Goal: Register for event/course

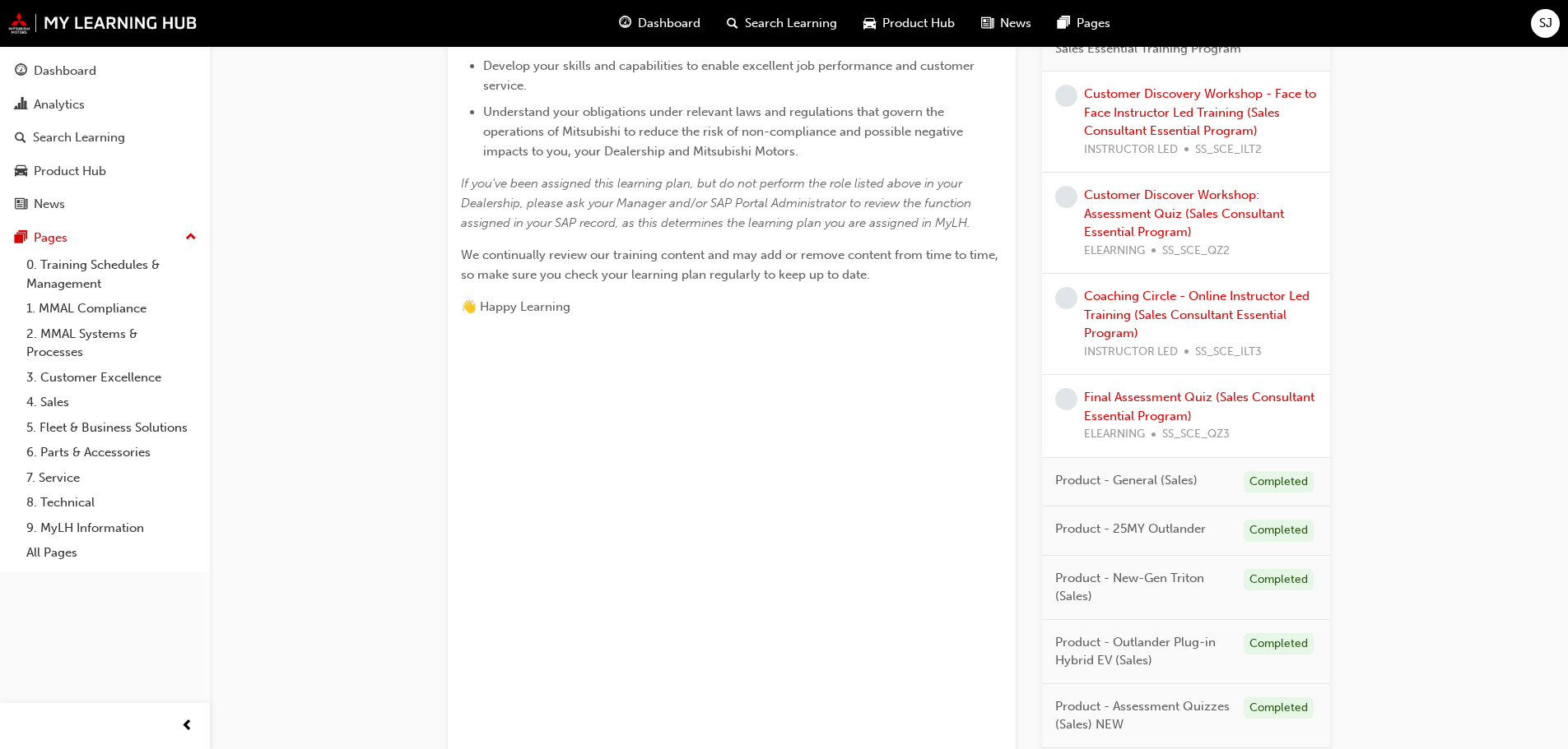
scroll to position [836, 0]
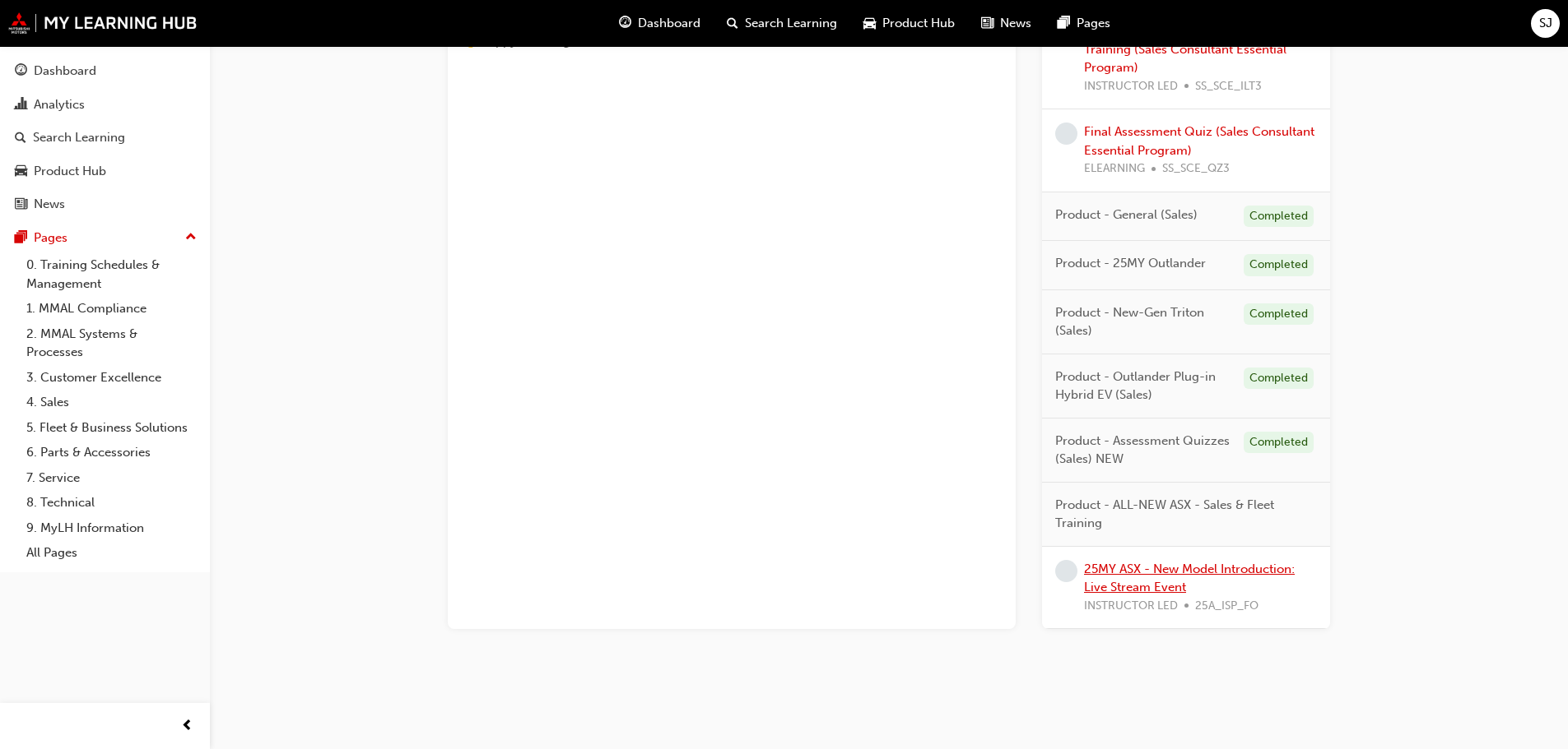
click at [1133, 584] on link "25MY ASX - New Model Introduction: Live Stream Event" at bounding box center [1189, 579] width 211 height 34
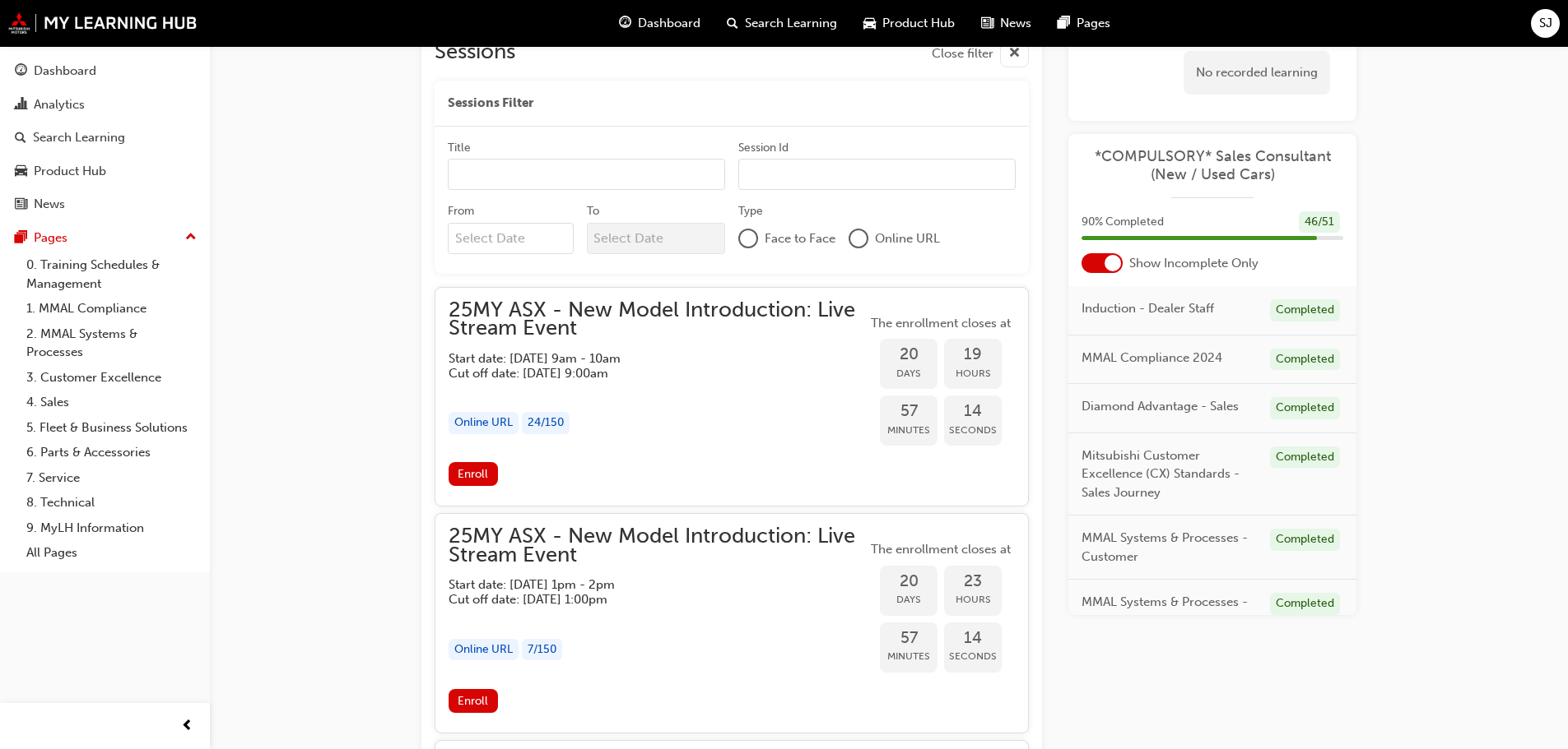
scroll to position [1309, 0]
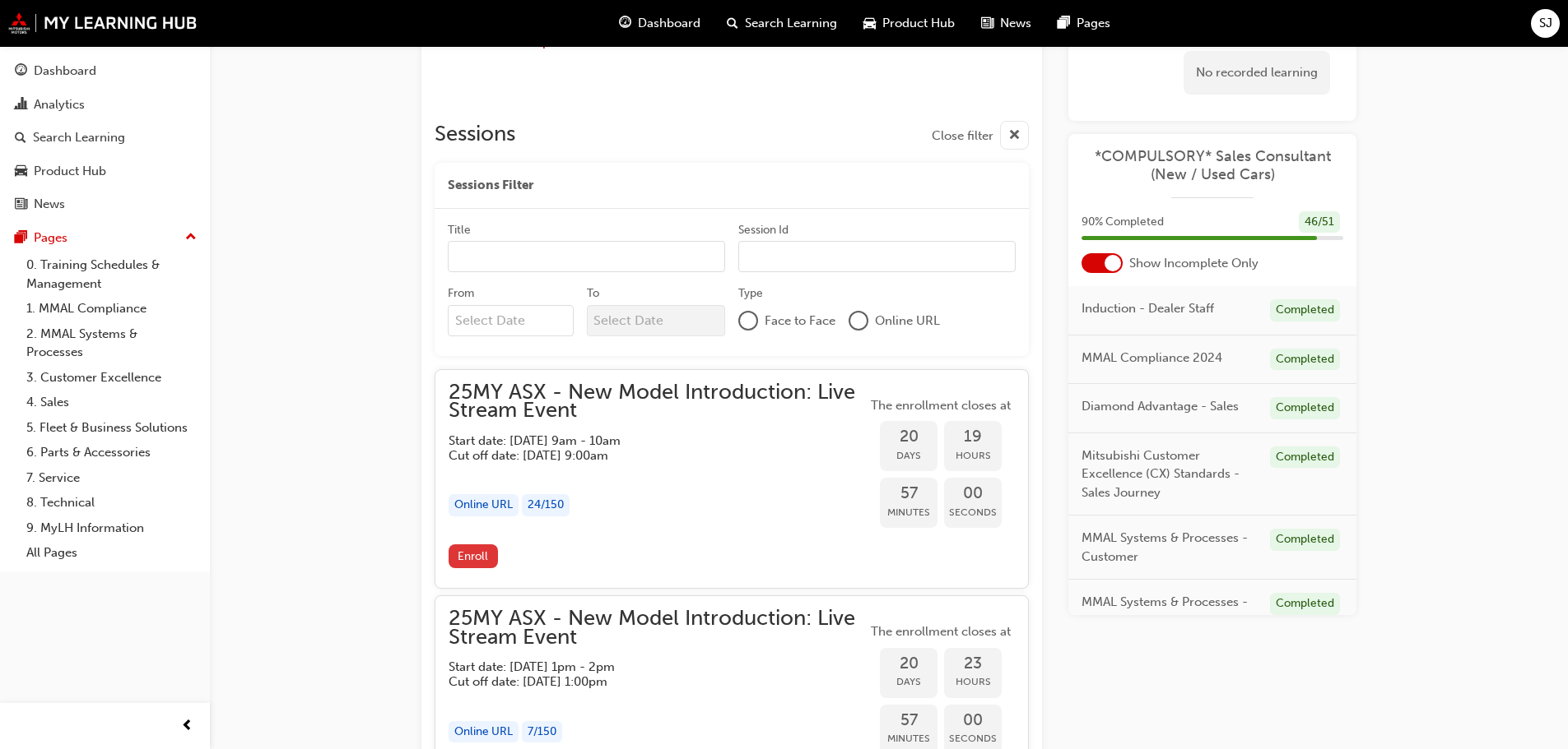
click at [483, 556] on span "Enroll" at bounding box center [473, 556] width 30 height 14
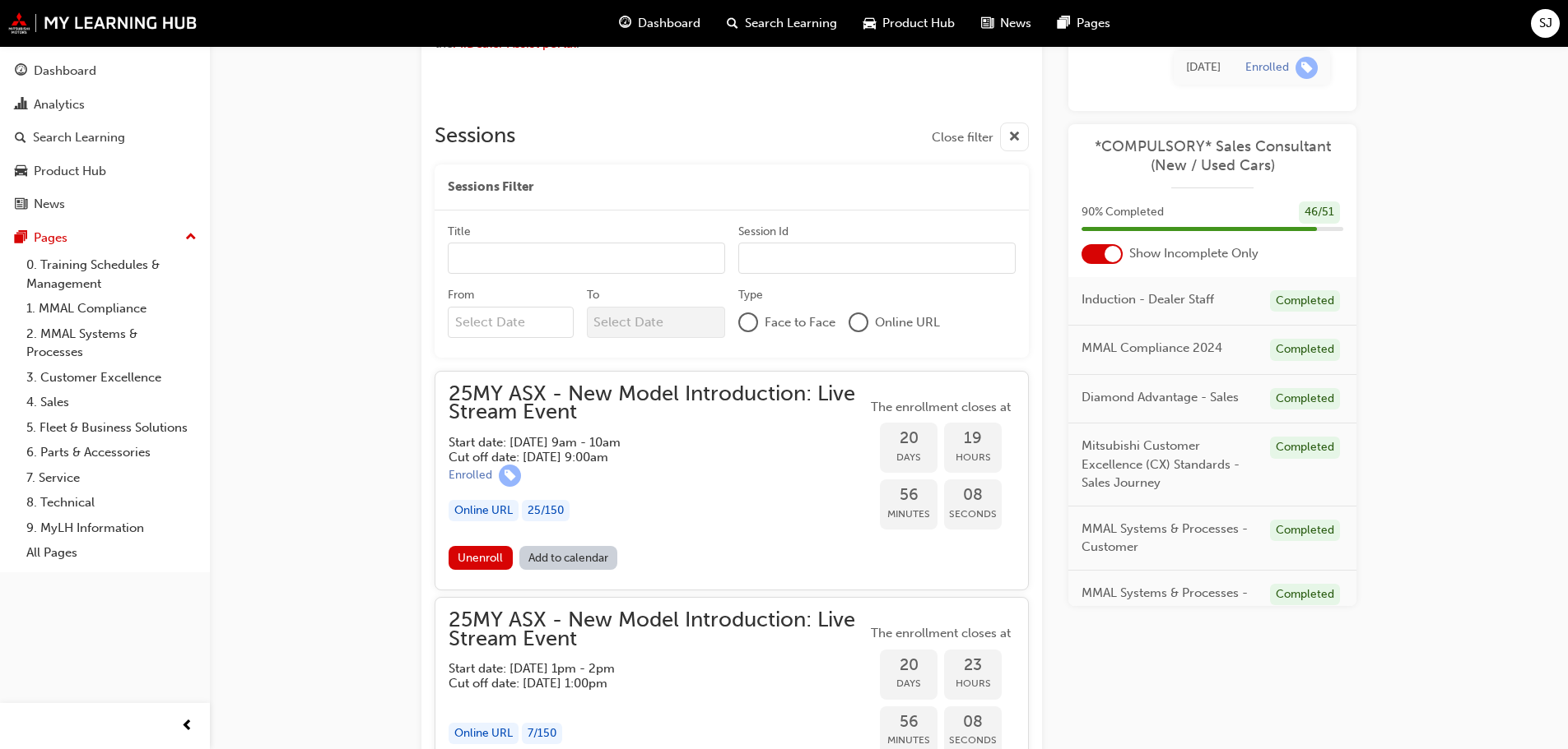
scroll to position [1472, 0]
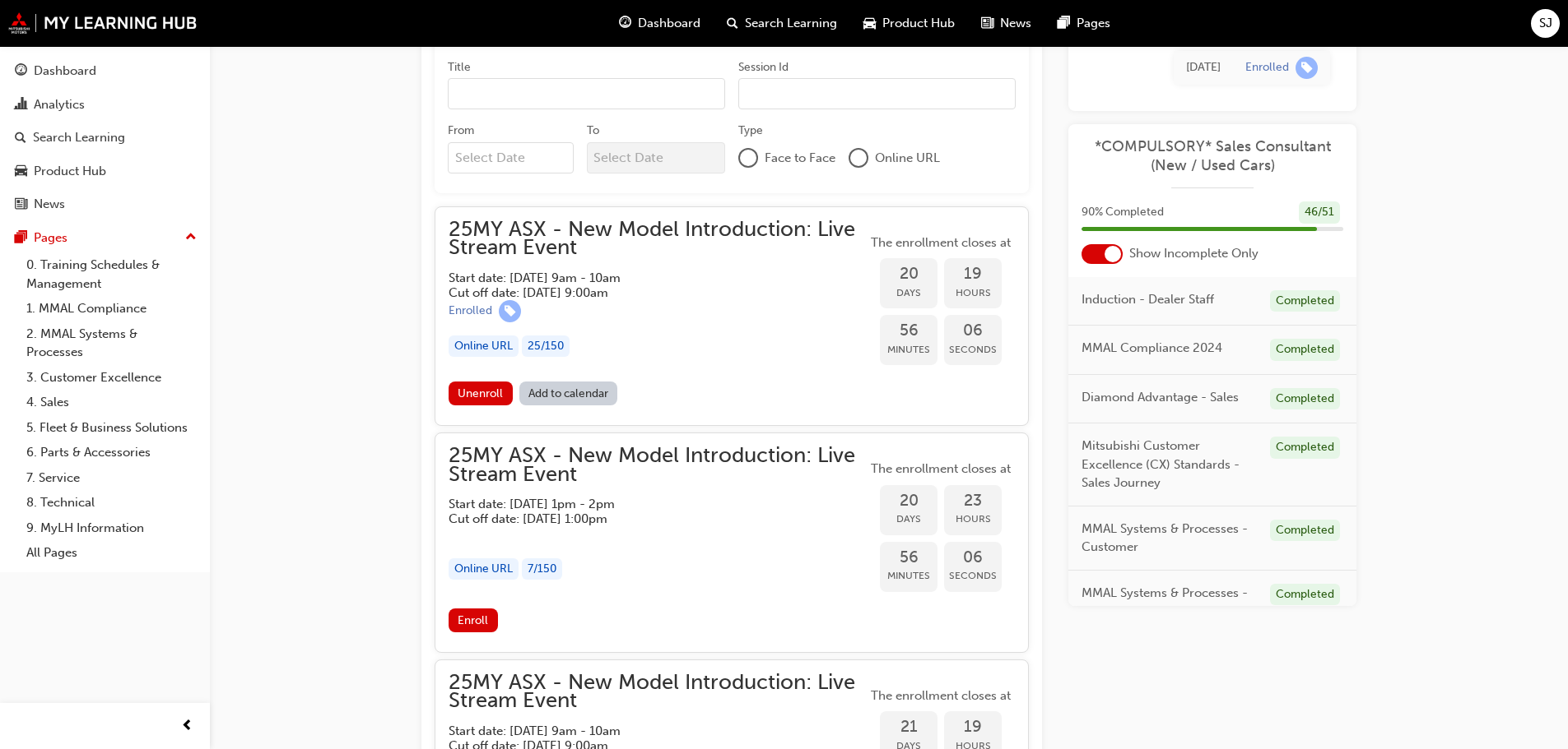
click at [569, 397] on link "Add to calendar" at bounding box center [568, 393] width 99 height 24
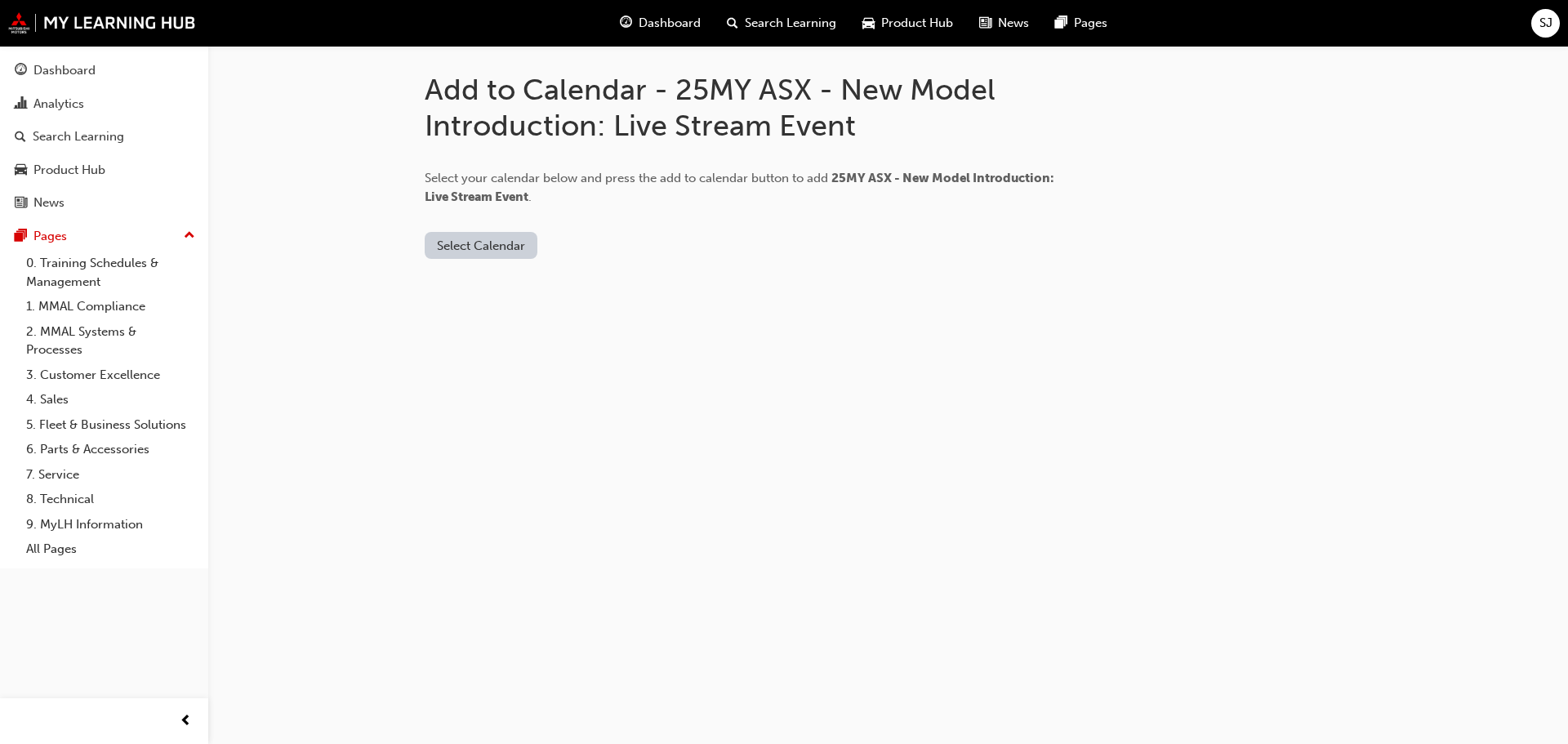
click at [487, 250] on button "Select Calendar" at bounding box center [481, 245] width 113 height 27
click at [472, 295] on button "Outlook.com" at bounding box center [482, 285] width 111 height 31
click at [580, 248] on button "Add to Calendar" at bounding box center [619, 245] width 116 height 27
click at [509, 240] on button "Outlook.com" at bounding box center [486, 245] width 123 height 27
click at [454, 309] on div "Office 365" at bounding box center [456, 316] width 59 height 18
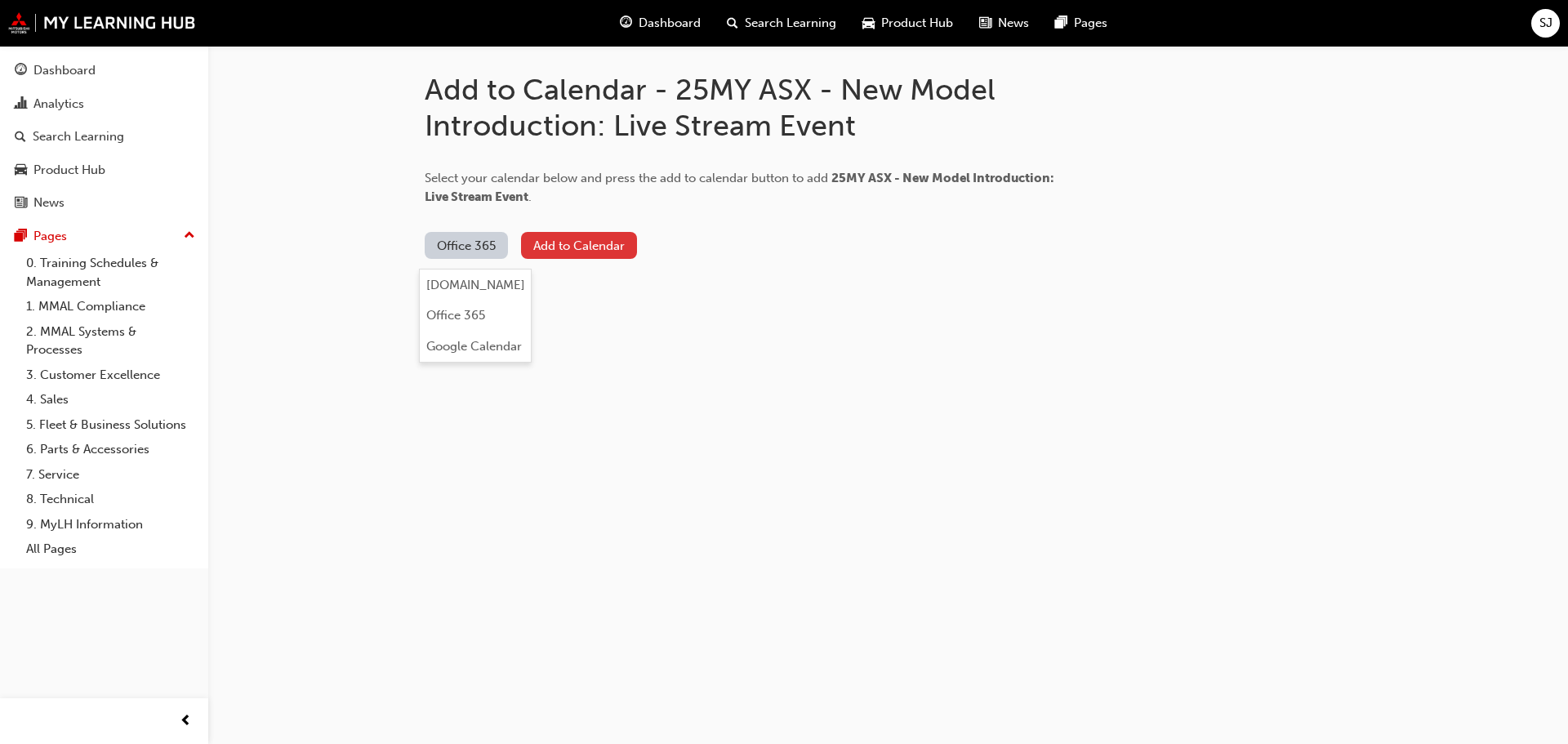
click at [579, 236] on button "Add to Calendar" at bounding box center [579, 245] width 116 height 27
click at [476, 246] on button "Office 365" at bounding box center [466, 245] width 83 height 27
click at [494, 344] on div "Google Calendar" at bounding box center [466, 347] width 95 height 18
click at [615, 236] on button "Add to Calendar" at bounding box center [616, 245] width 116 height 27
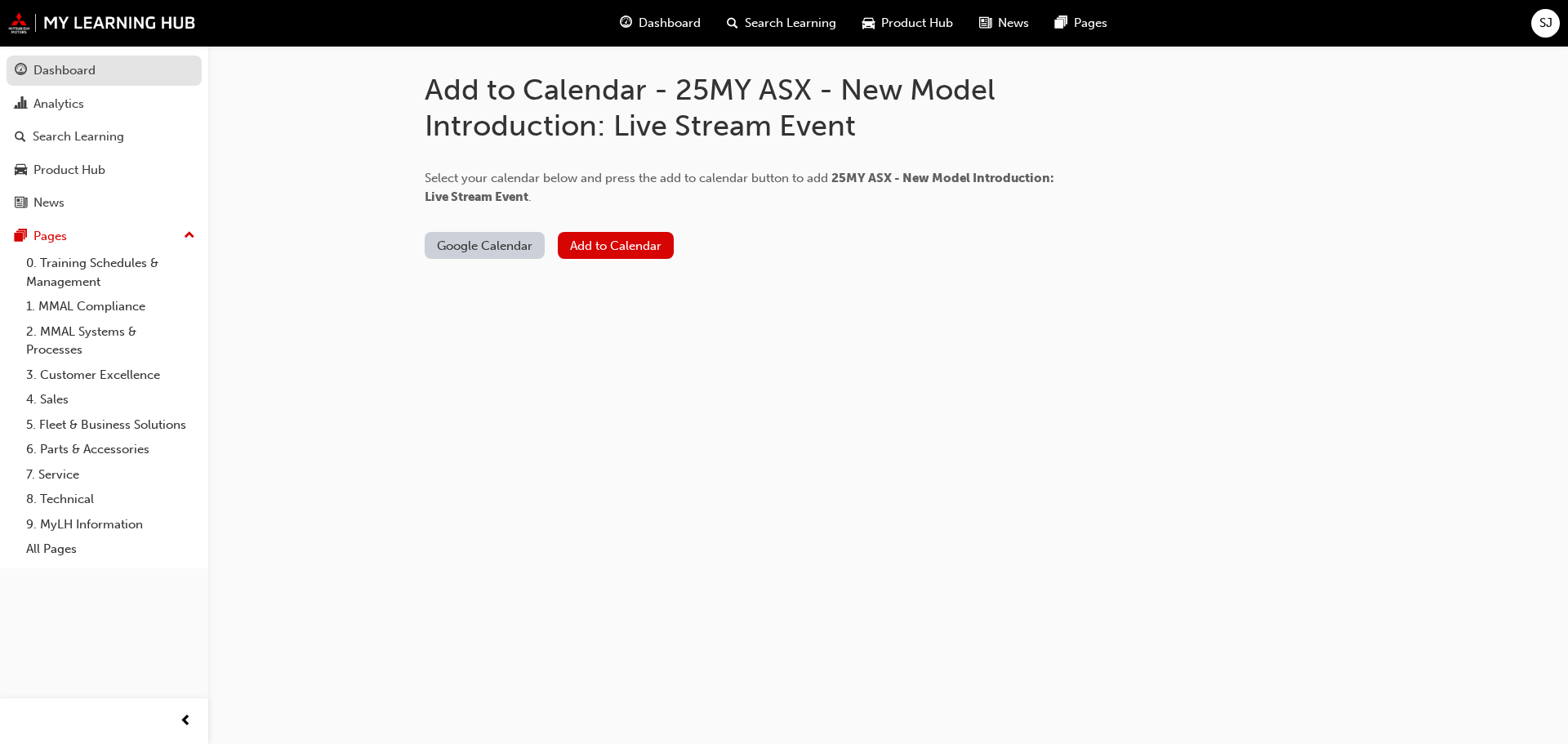
click at [49, 76] on div "Dashboard" at bounding box center [64, 70] width 62 height 18
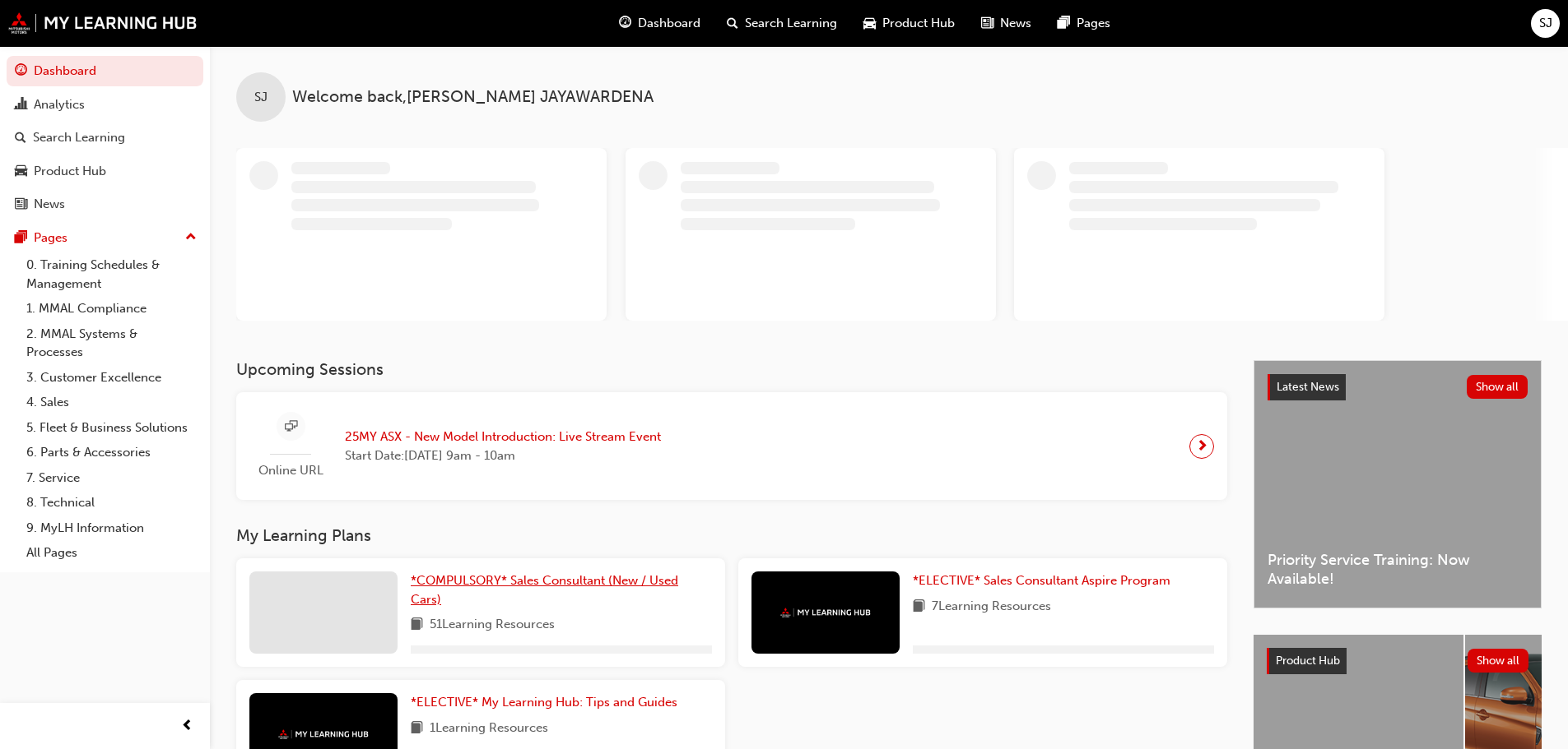
click at [484, 583] on span "*COMPULSORY* Sales Consultant (New / Used Cars)" at bounding box center [544, 590] width 268 height 34
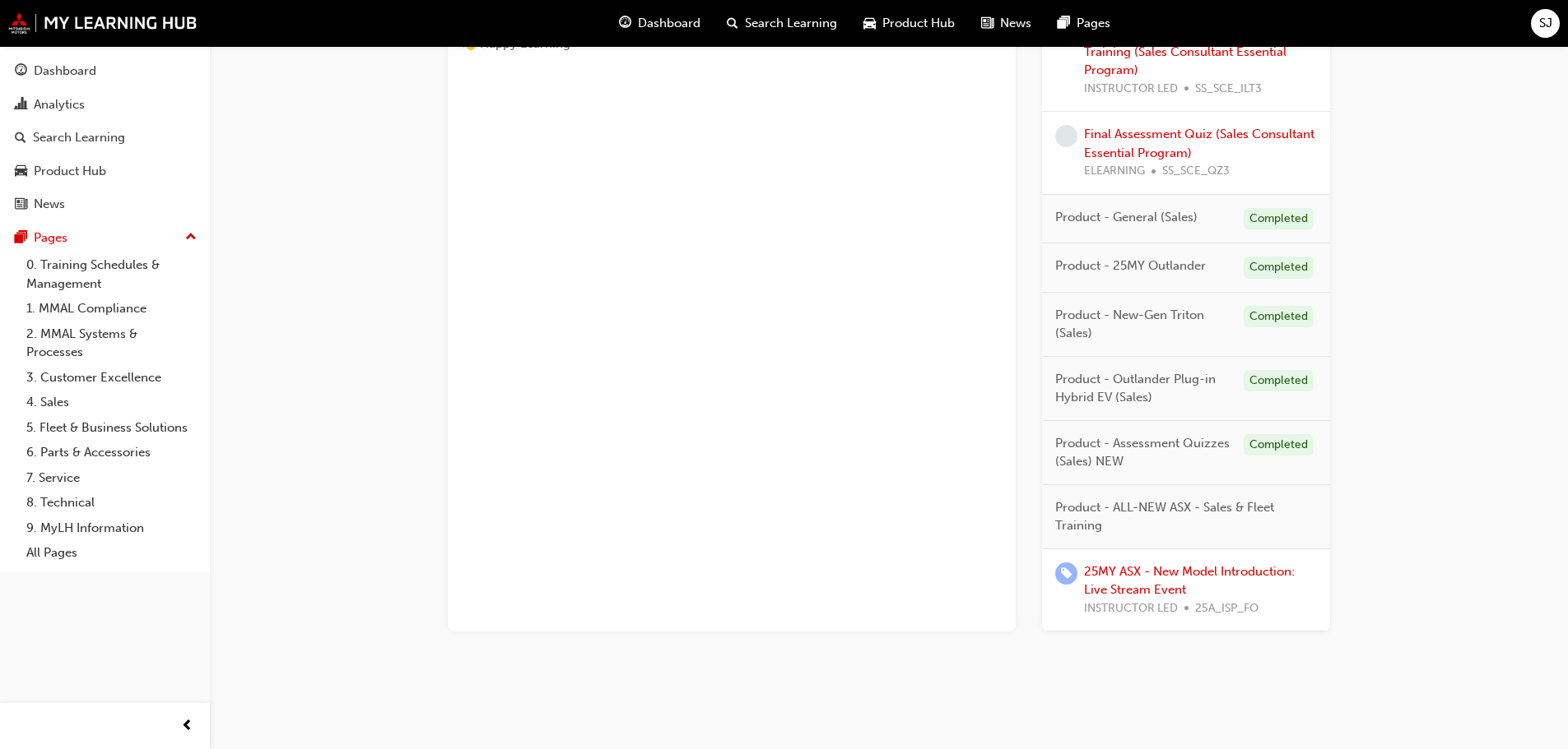
scroll to position [836, 0]
click at [1161, 586] on link "25MY ASX - New Model Introduction: Live Stream Event" at bounding box center [1189, 579] width 211 height 34
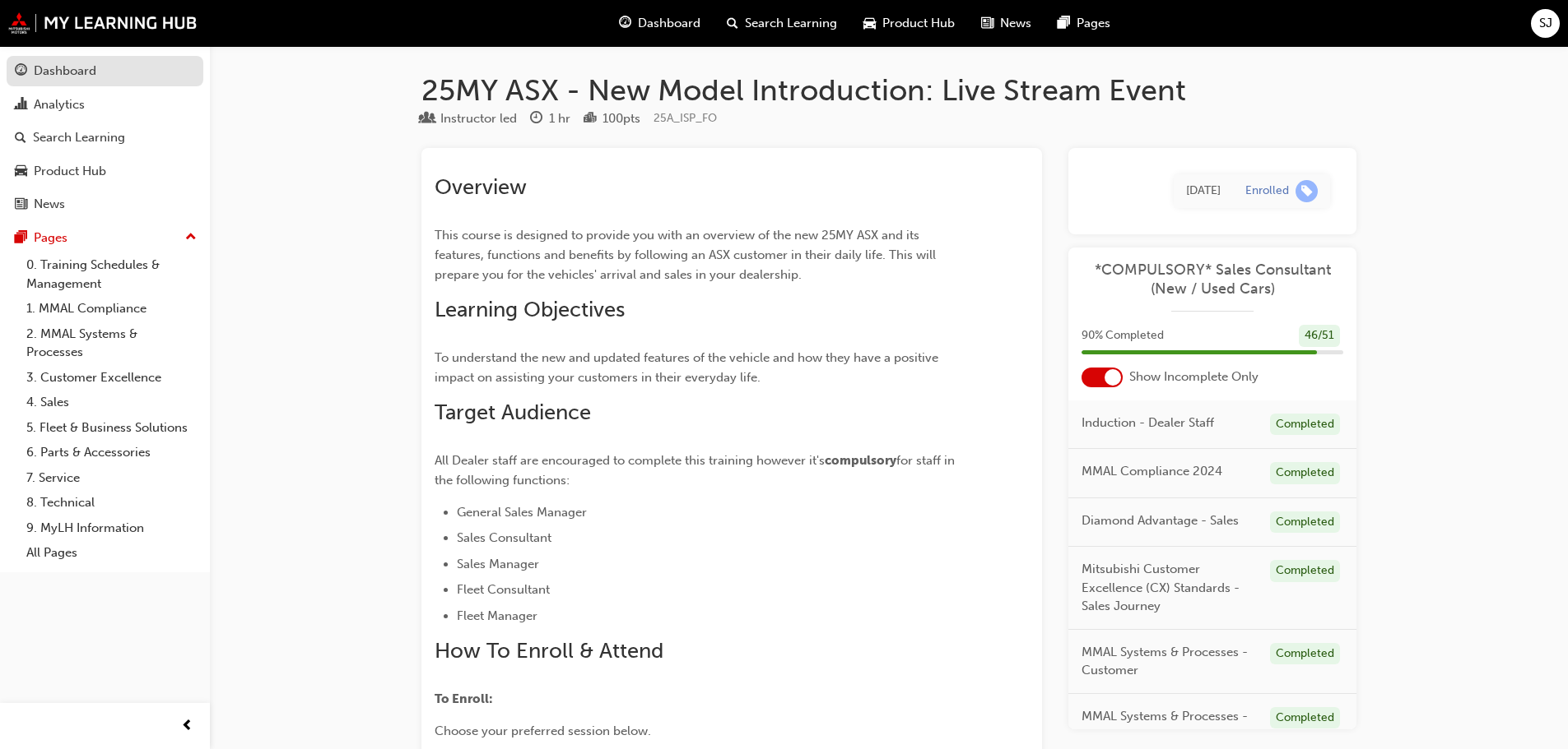
click at [78, 62] on div "Dashboard" at bounding box center [65, 71] width 62 height 19
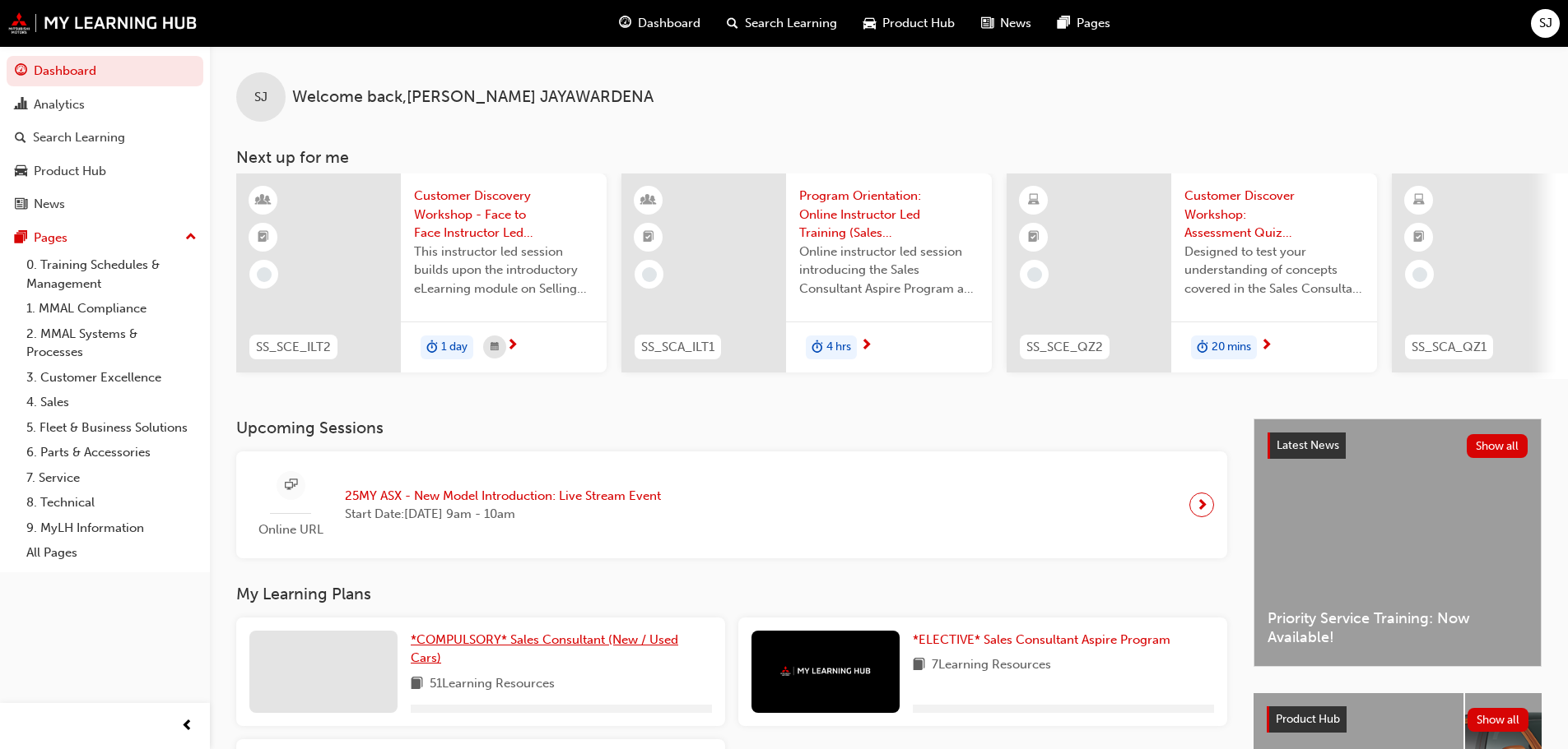
click at [483, 642] on span "*COMPULSORY* Sales Consultant (New / Used Cars)" at bounding box center [544, 649] width 268 height 34
